Goal: Task Accomplishment & Management: Use online tool/utility

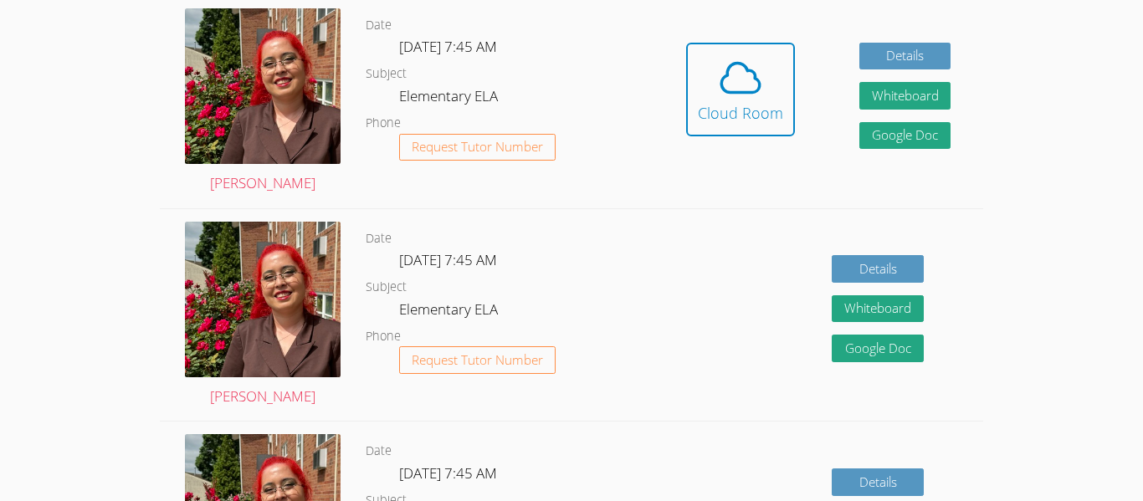
scroll to position [412, 0]
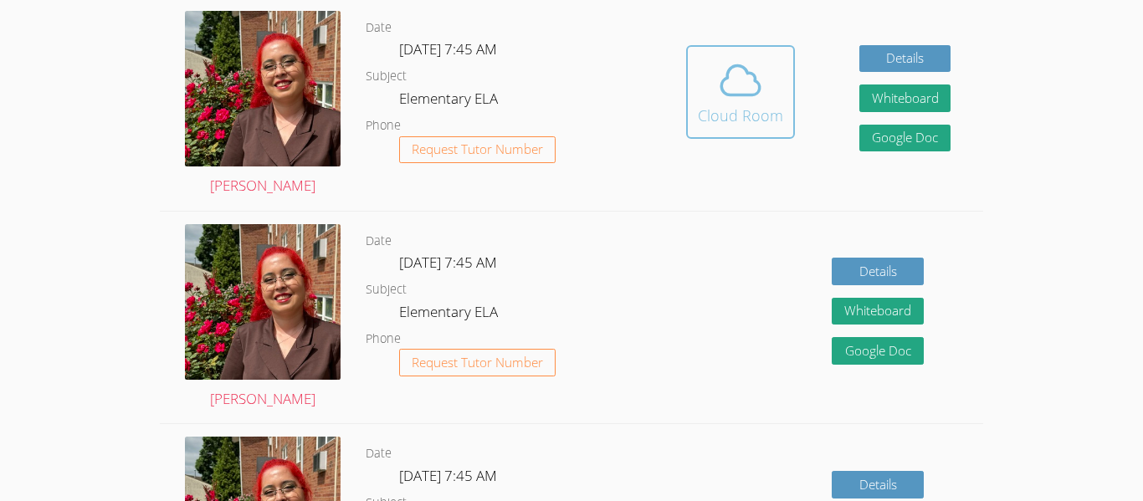
click at [746, 92] on icon at bounding box center [740, 80] width 47 height 47
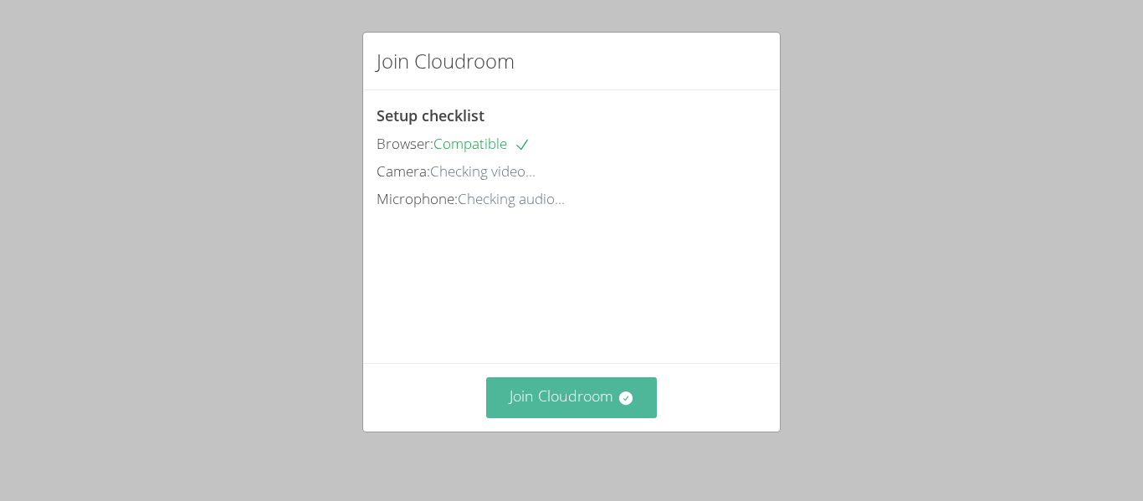
click at [580, 407] on button "Join Cloudroom" at bounding box center [572, 397] width 172 height 41
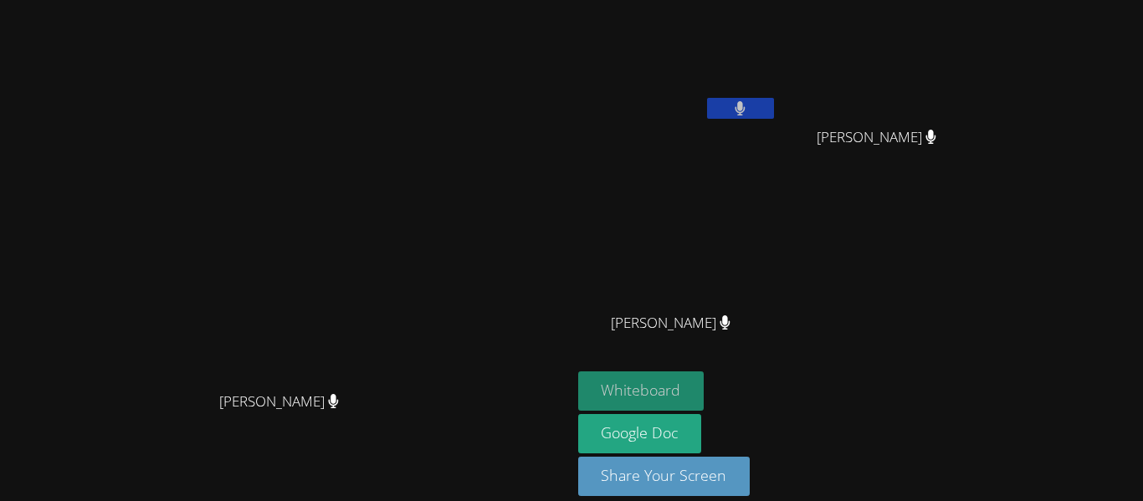
click at [705, 388] on button "Whiteboard" at bounding box center [641, 391] width 126 height 39
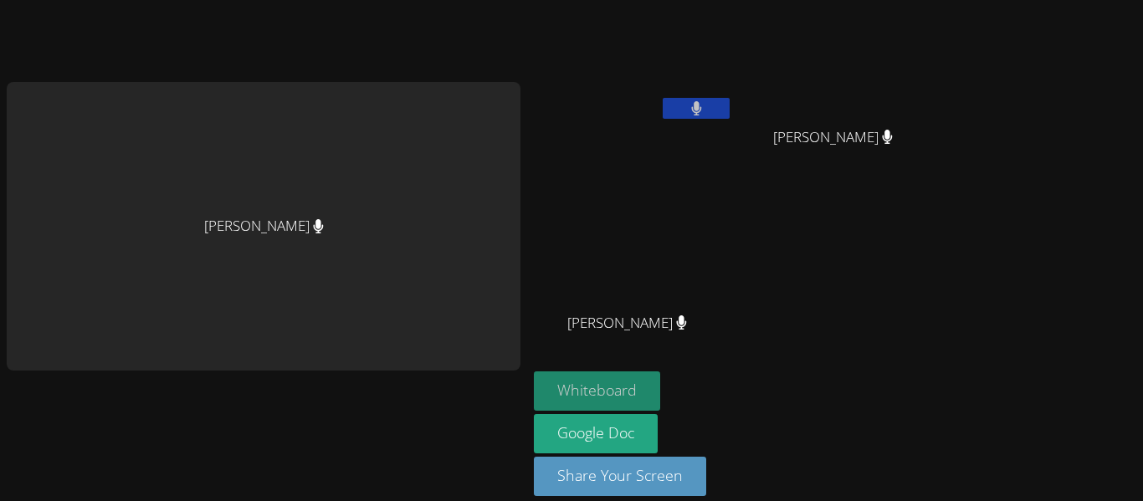
click at [647, 404] on button "Whiteboard" at bounding box center [597, 391] width 126 height 39
